Goal: Transaction & Acquisition: Purchase product/service

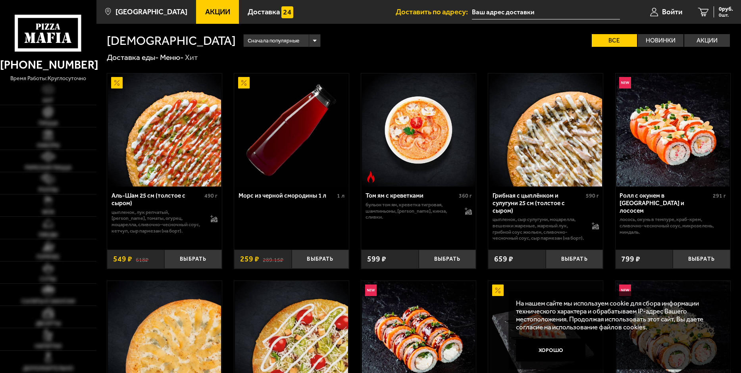
click at [485, 10] on input "text" at bounding box center [546, 12] width 148 height 15
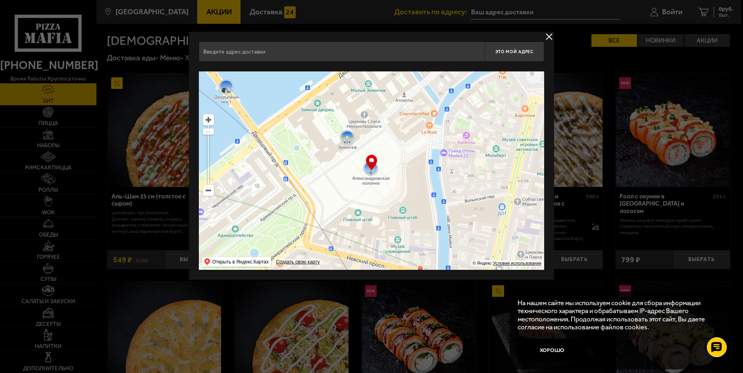
click at [206, 191] on ymaps at bounding box center [208, 190] width 10 height 10
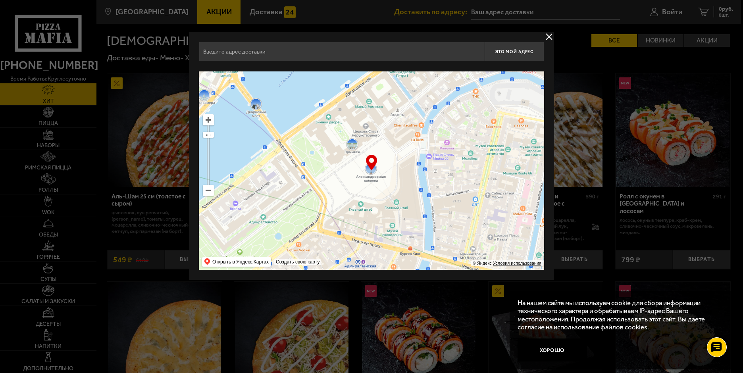
click at [206, 191] on ymaps at bounding box center [208, 190] width 10 height 10
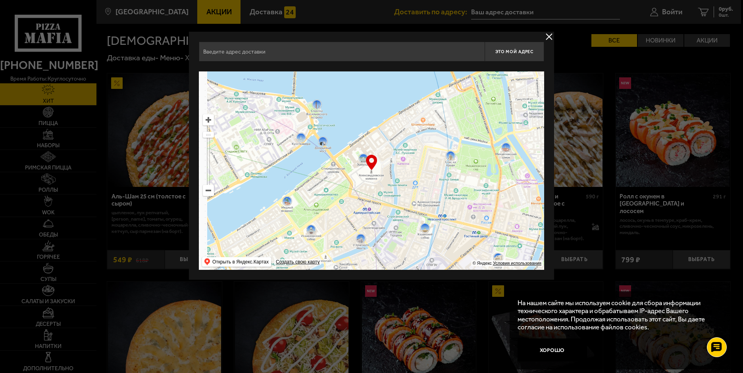
click at [206, 191] on ymaps at bounding box center [208, 190] width 10 height 10
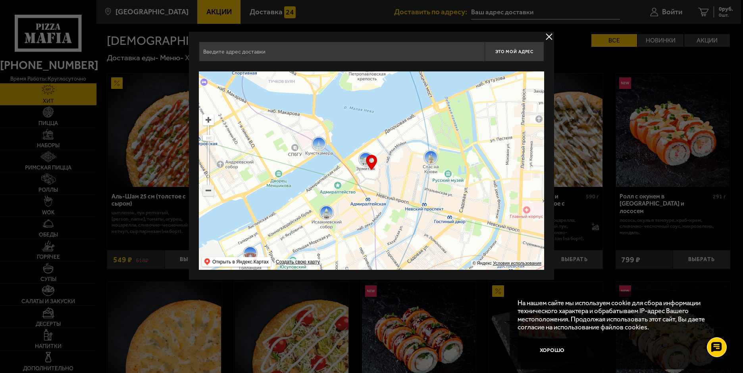
click at [206, 191] on ymaps at bounding box center [208, 190] width 10 height 10
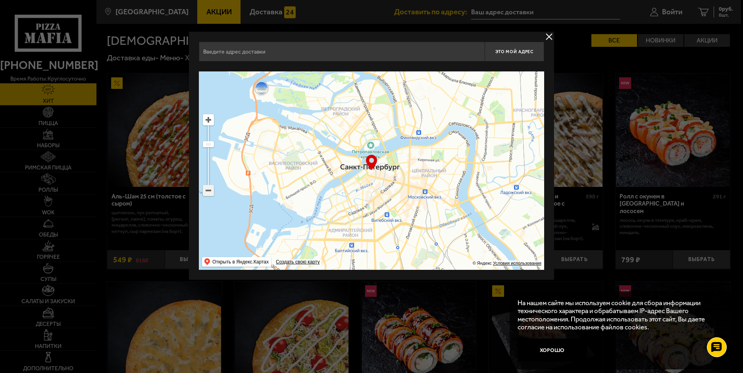
click at [207, 191] on ymaps at bounding box center [208, 190] width 10 height 10
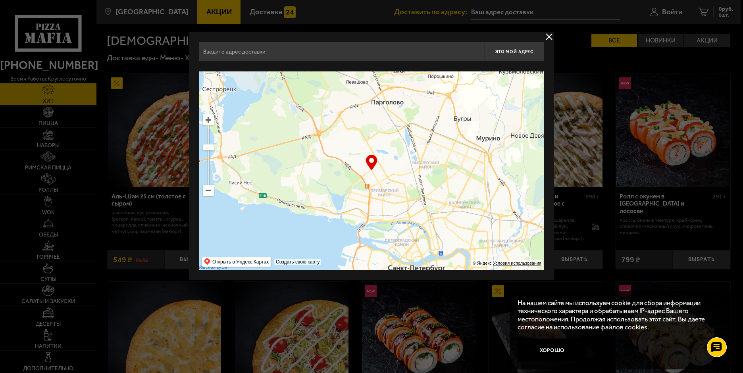
drag, startPoint x: 318, startPoint y: 118, endPoint x: 364, endPoint y: 219, distance: 111.5
click at [364, 219] on ymaps at bounding box center [371, 170] width 345 height 198
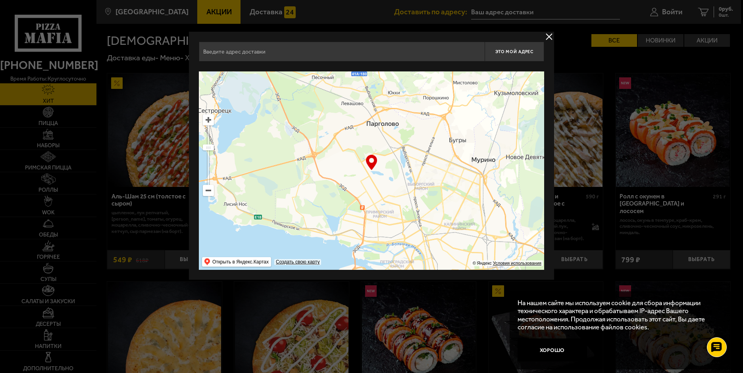
click at [205, 120] on ymaps at bounding box center [208, 120] width 10 height 10
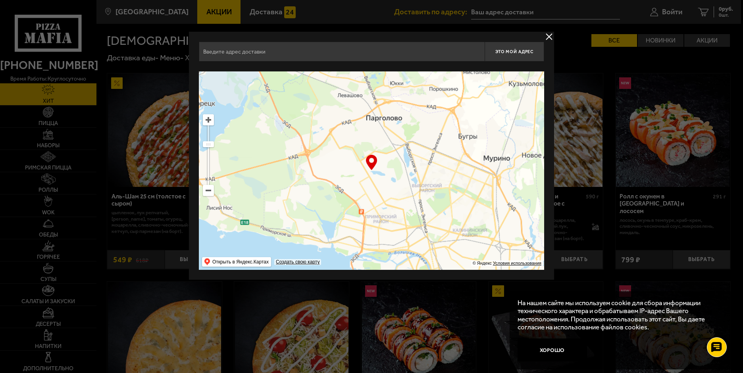
click at [205, 119] on ymaps at bounding box center [208, 120] width 10 height 10
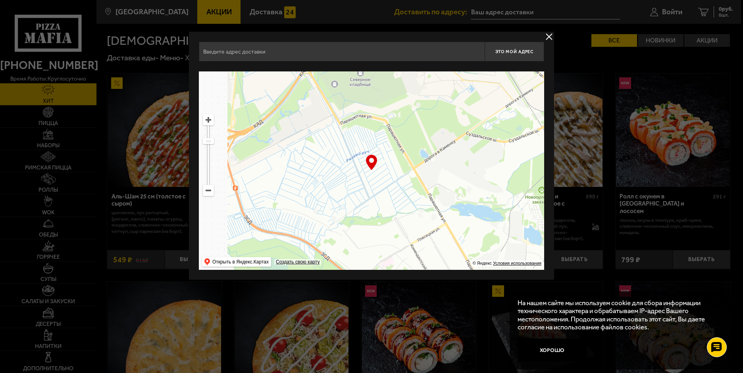
drag, startPoint x: 332, startPoint y: 148, endPoint x: 432, endPoint y: 195, distance: 110.6
click at [432, 195] on ymaps at bounding box center [371, 170] width 345 height 198
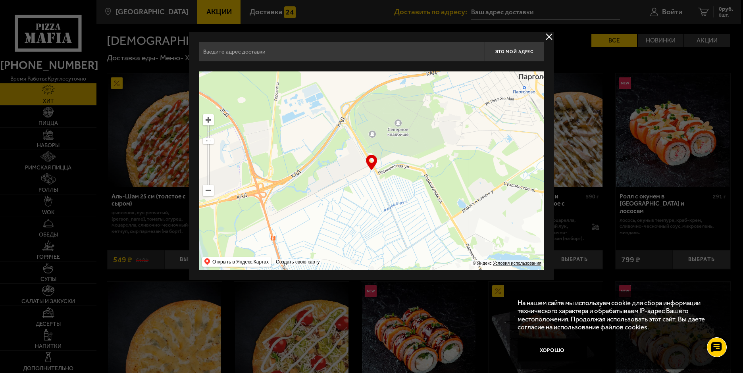
drag, startPoint x: 385, startPoint y: 186, endPoint x: 375, endPoint y: 196, distance: 13.7
click at [375, 196] on ymaps at bounding box center [371, 170] width 345 height 198
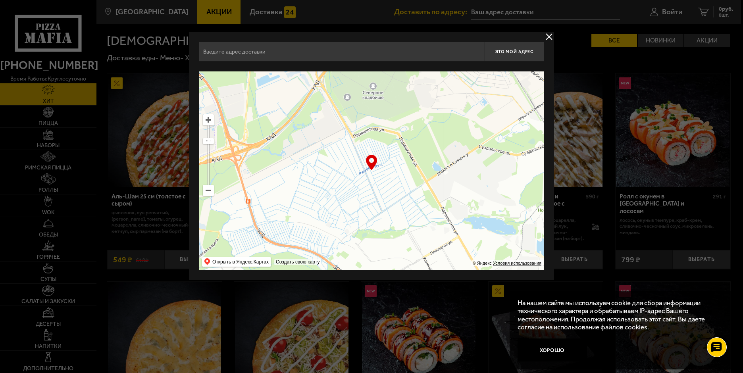
drag, startPoint x: 346, startPoint y: 186, endPoint x: 322, endPoint y: 151, distance: 41.9
click at [322, 151] on ymaps at bounding box center [371, 170] width 345 height 198
click at [206, 117] on ymaps at bounding box center [208, 120] width 10 height 10
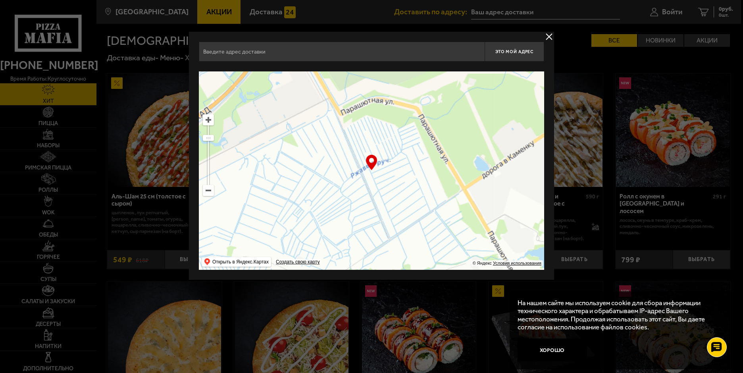
click at [206, 117] on ymaps at bounding box center [208, 120] width 10 height 10
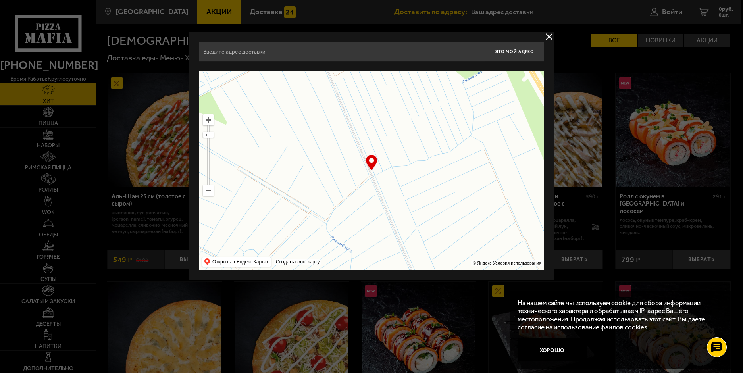
drag, startPoint x: 271, startPoint y: 145, endPoint x: 357, endPoint y: 209, distance: 107.3
click at [357, 209] on ymaps at bounding box center [371, 170] width 345 height 198
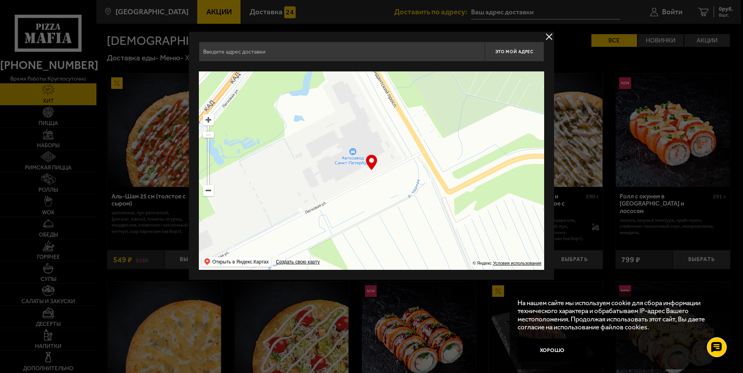
drag, startPoint x: 332, startPoint y: 146, endPoint x: 348, endPoint y: 189, distance: 46.4
click at [350, 194] on ymaps at bounding box center [371, 170] width 345 height 198
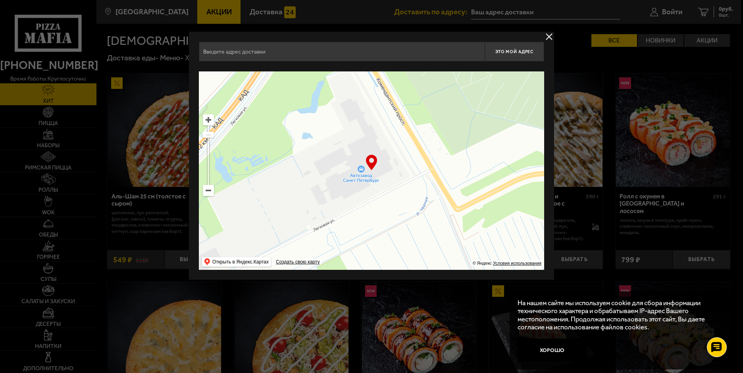
type input "посёлок [STREET_ADDRESS]"
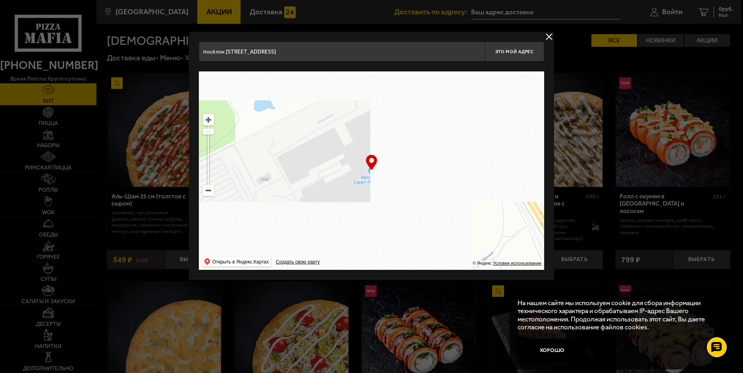
drag, startPoint x: 338, startPoint y: 176, endPoint x: 381, endPoint y: 191, distance: 45.3
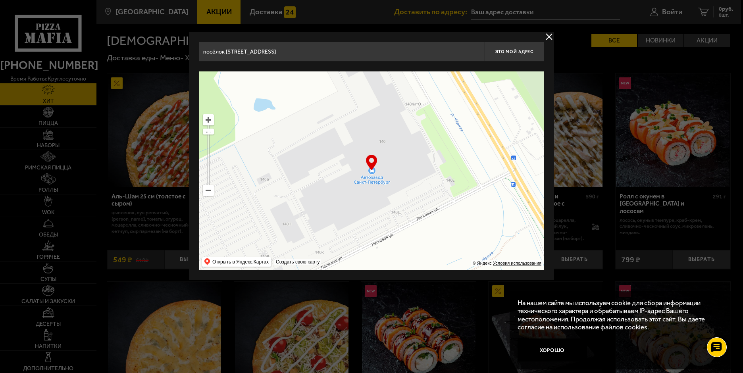
click at [381, 191] on ymaps at bounding box center [371, 170] width 345 height 198
click at [514, 52] on span "Это мой адрес" at bounding box center [514, 51] width 38 height 5
type input "посёлок [STREET_ADDRESS]"
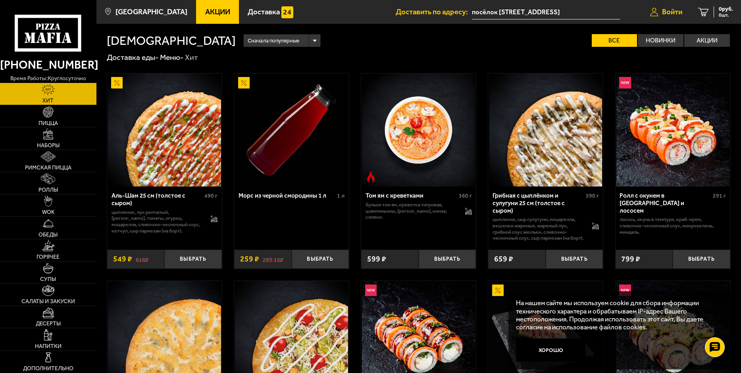
click at [674, 12] on span "Войти" at bounding box center [672, 12] width 20 height 8
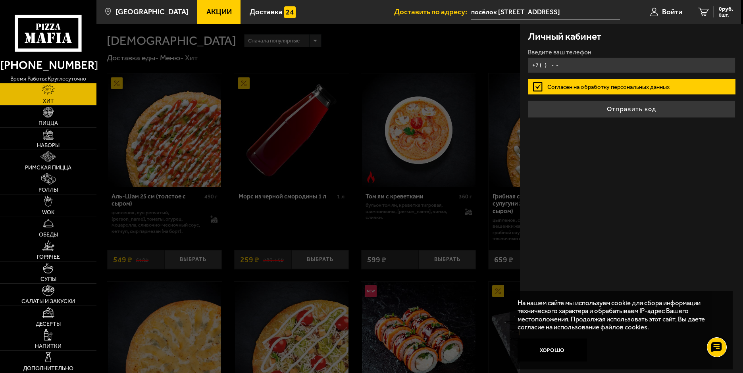
click at [543, 63] on input "+7 ( ) - -" at bounding box center [631, 65] width 207 height 15
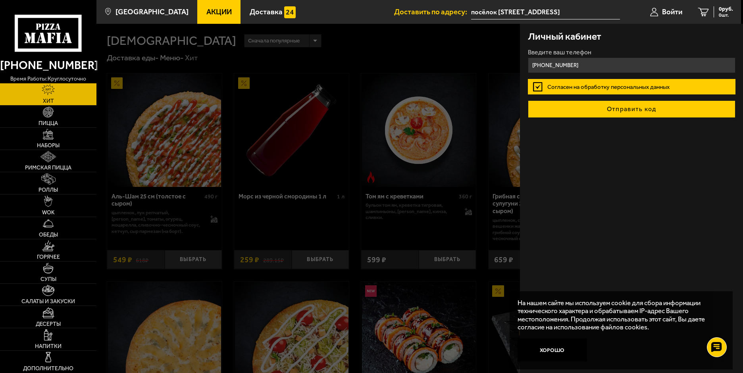
type input "[PHONE_NUMBER]"
click at [622, 113] on button "Отправить код" at bounding box center [631, 108] width 207 height 17
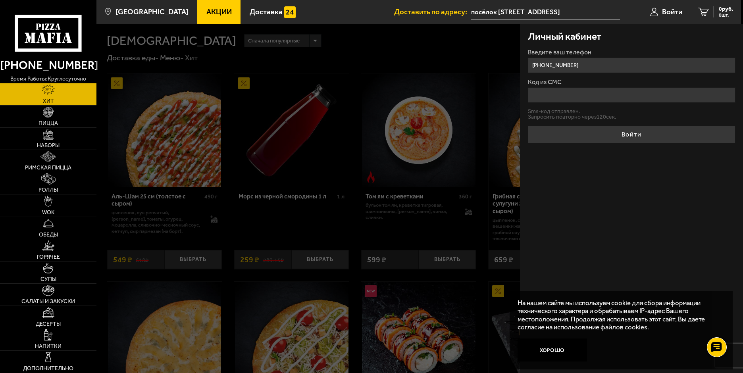
click at [553, 101] on input "Код из СМС" at bounding box center [631, 94] width 207 height 15
click at [549, 95] on input "Код из СМС" at bounding box center [631, 94] width 207 height 15
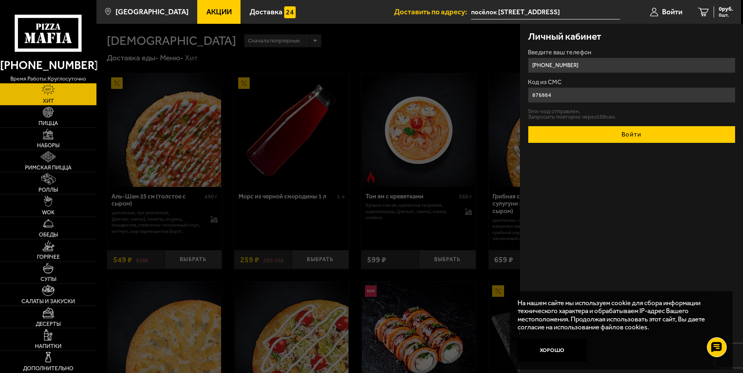
type input "876864"
click at [602, 138] on button "Войти" at bounding box center [631, 134] width 207 height 17
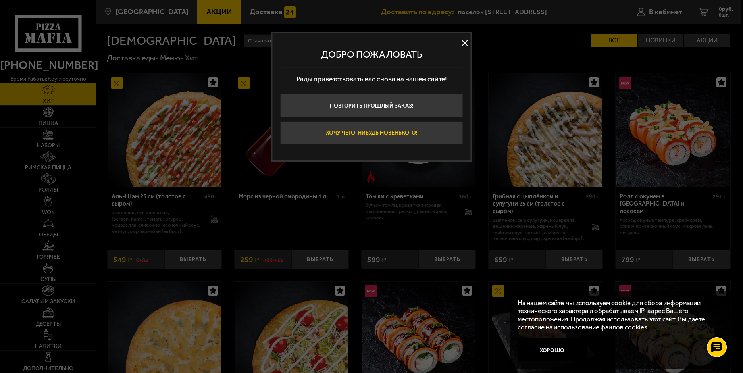
click at [396, 133] on button "Хочу чего-нибудь новенького!" at bounding box center [371, 132] width 182 height 23
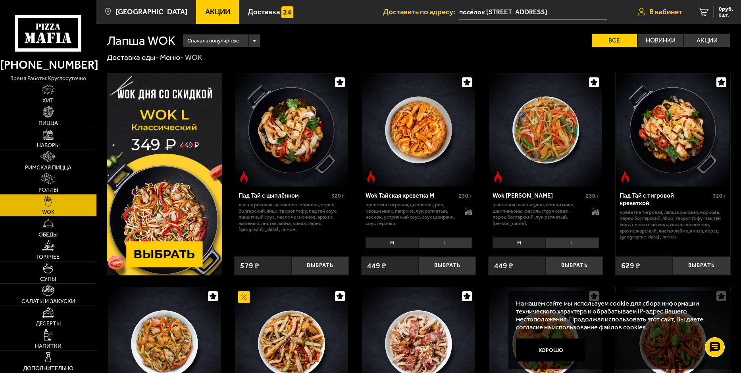
click at [672, 8] on span "В кабинет" at bounding box center [665, 12] width 33 height 8
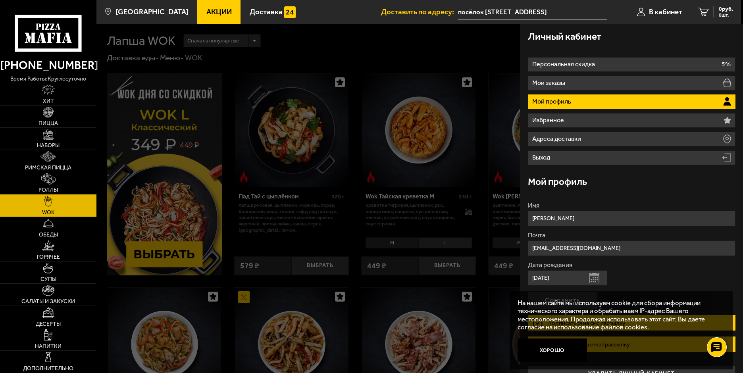
click at [364, 36] on div at bounding box center [467, 210] width 743 height 373
